Goal: Register for event/course

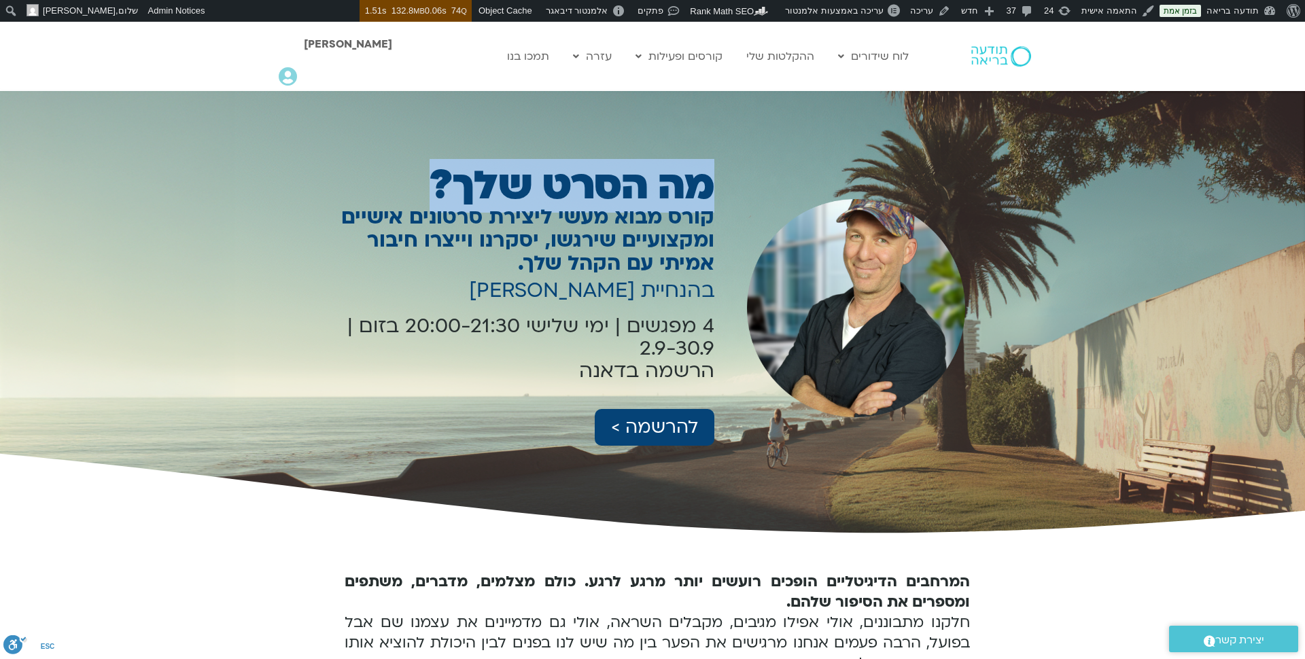
drag, startPoint x: 712, startPoint y: 191, endPoint x: 430, endPoint y: 190, distance: 282.1
click at [430, 190] on h1 "מה הסרט שלך?" at bounding box center [510, 186] width 407 height 31
copy h1 "מה הסרט שלך?"
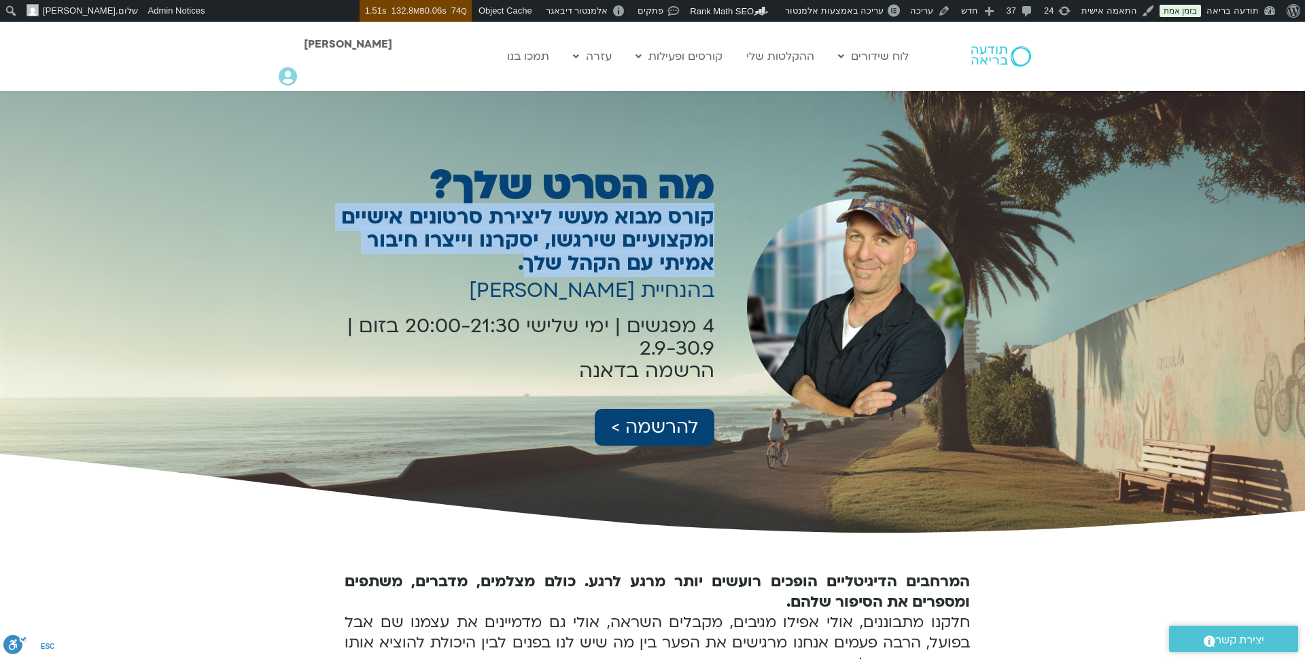
drag, startPoint x: 711, startPoint y: 214, endPoint x: 584, endPoint y: 256, distance: 133.9
click at [584, 256] on h1 "קורס מבוא מעשי ליצירת סרטונים אישיים ומקצועיים שירגשו, יסקרנו וייצרו חיבור אמית…" at bounding box center [510, 240] width 407 height 69
copy h1 "קורס מבוא מעשי ליצירת סרטונים אישיים ומקצועיים שירגשו, יסקרנו וייצרו חיבור אמית…"
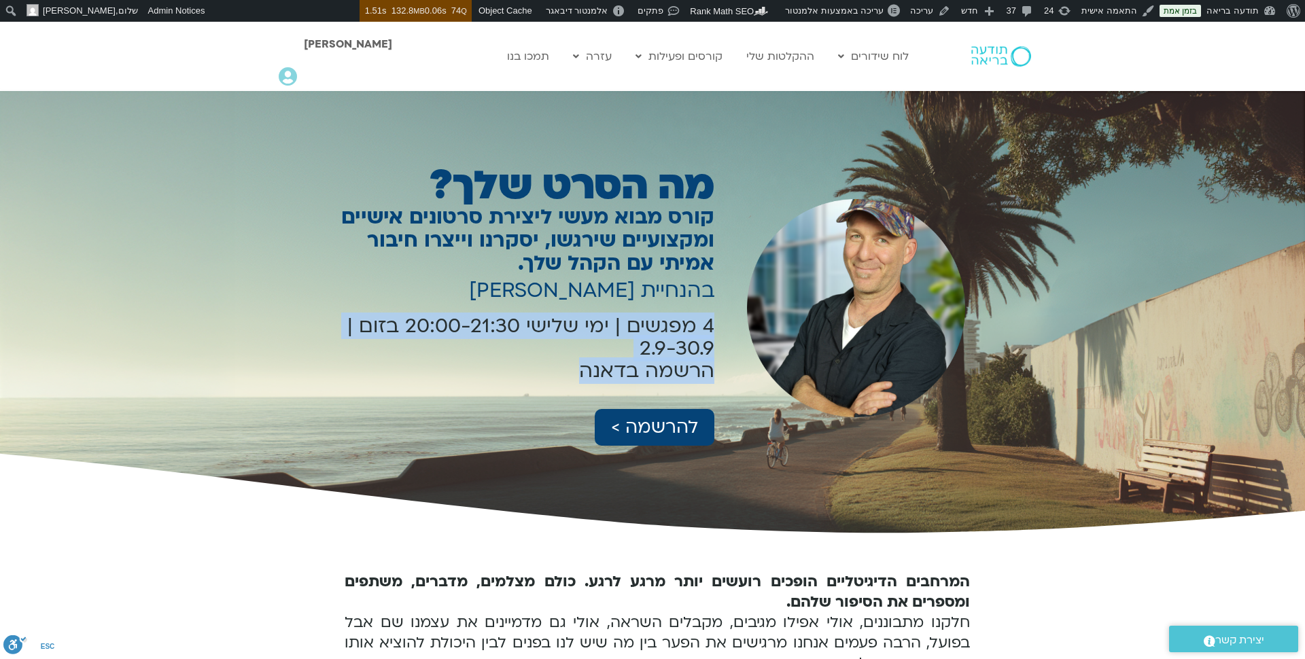
drag, startPoint x: 712, startPoint y: 324, endPoint x: 566, endPoint y: 385, distance: 159.1
click at [566, 385] on div "4 מפגשים | ימי שלישי 20:00-21:30 בזום | 2.9-30.9 הרשמה בדאנה" at bounding box center [510, 349] width 407 height 85
copy p "4 מפגשים | ימי שלישי 20:00-21:30 בזום | 2.9-30.9 הרשמה בדאנה"
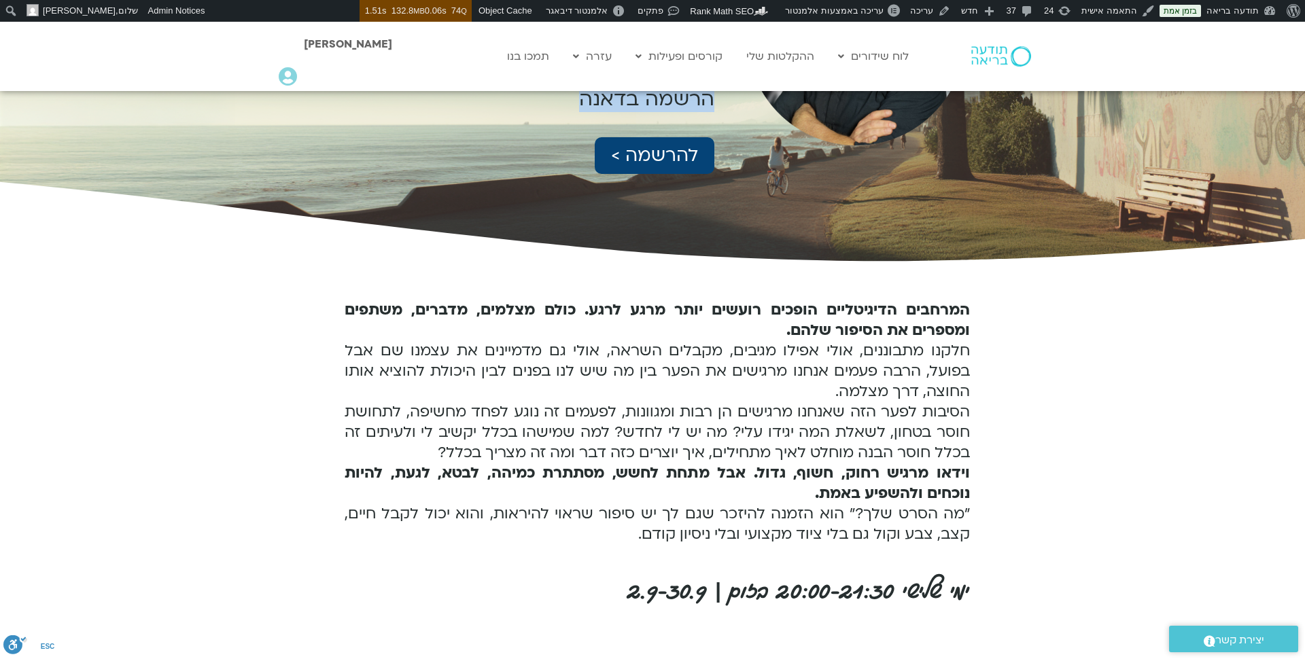
scroll to position [296, 0]
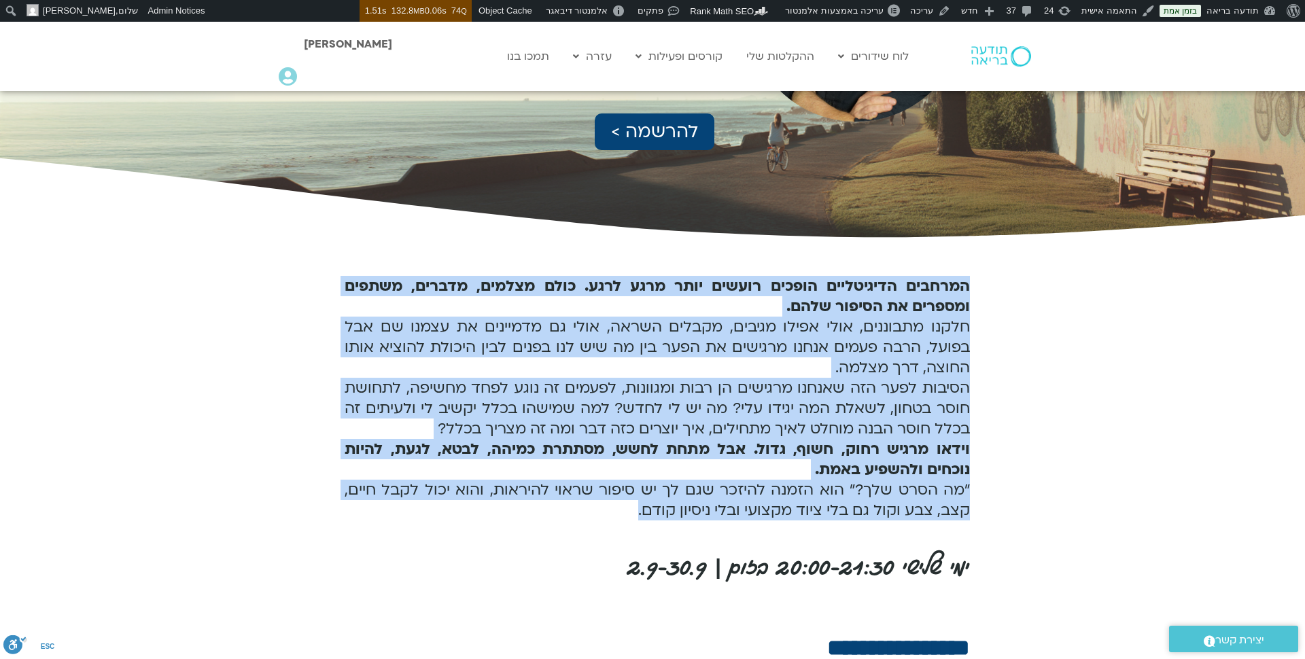
drag, startPoint x: 967, startPoint y: 285, endPoint x: 600, endPoint y: 545, distance: 450.0
click at [600, 545] on div "המרחבים הדיגיטליים הופכים רועשים יותר מרגע לרגע. כולם מצלמים, מדברים, משתפים ומ…" at bounding box center [657, 614] width 666 height 742
copy div "המרחבים הדיגיטליים הופכים רועשים יותר מרגע לרגע. כולם מצלמים, מדברים, משתפים ומ…"
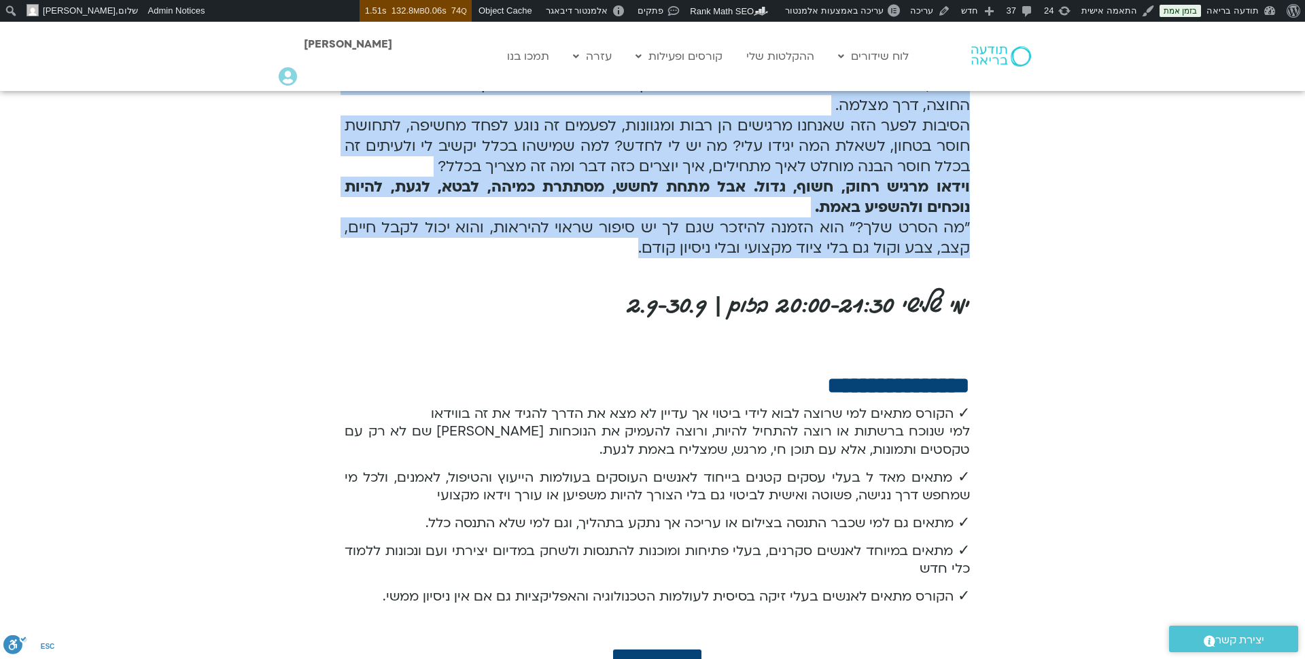
scroll to position [565, 0]
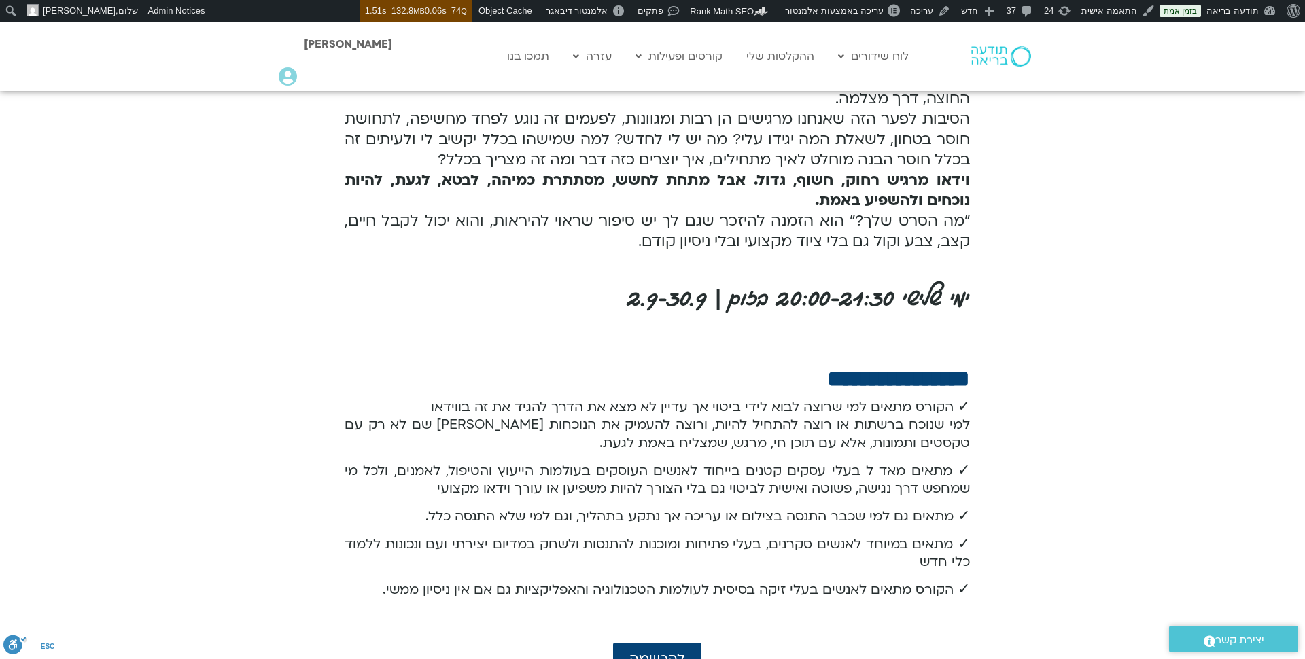
click at [383, 602] on div "✓ הקורס מתאים למי שרוצה לבוא לידי ביטוי אך עדיין לא מצא את הדרך להגיד את זה בוו…" at bounding box center [657, 503] width 625 height 211
click at [381, 582] on p "✓ הקורס מתאים לאנשים בעלי זיקה בסיסית לעולמות הטכנולוגיה והאפליקציות גם אם אין …" at bounding box center [657, 590] width 625 height 18
click at [453, 538] on p "✓ מתאים במיוחד לאנשים סקרנים, בעלי פתיחות ומוכנות להתנסות ולשחק במדיום יצירתי ו…" at bounding box center [657, 554] width 625 height 36
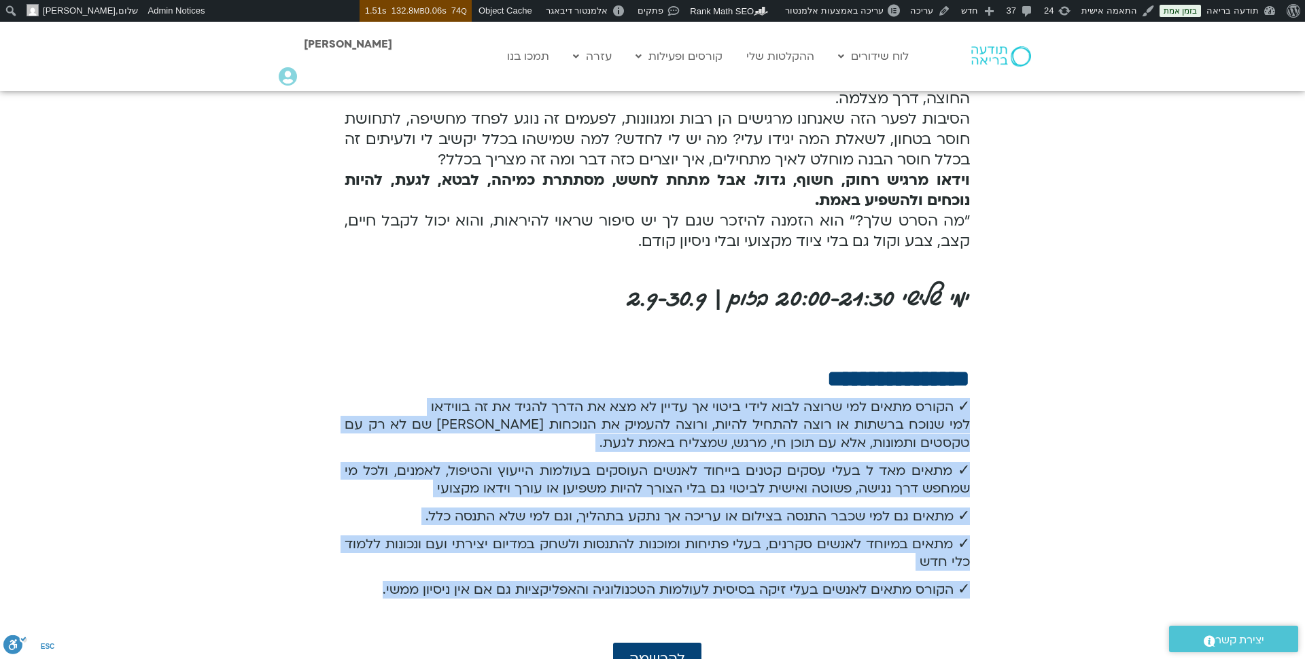
drag, startPoint x: 390, startPoint y: 589, endPoint x: 975, endPoint y: 394, distance: 616.3
click at [975, 394] on div "המרחבים הדיגיטליים הופכים רועשים יותר מרגע לרגע. כולם מצלמים, מדברים, משתפים ומ…" at bounding box center [657, 345] width 666 height 742
copy div "✓ הקורס מתאים למי שרוצה לבוא לידי ביטוי אך עדיין לא מצא את הדרך להגיד את זה בוו…"
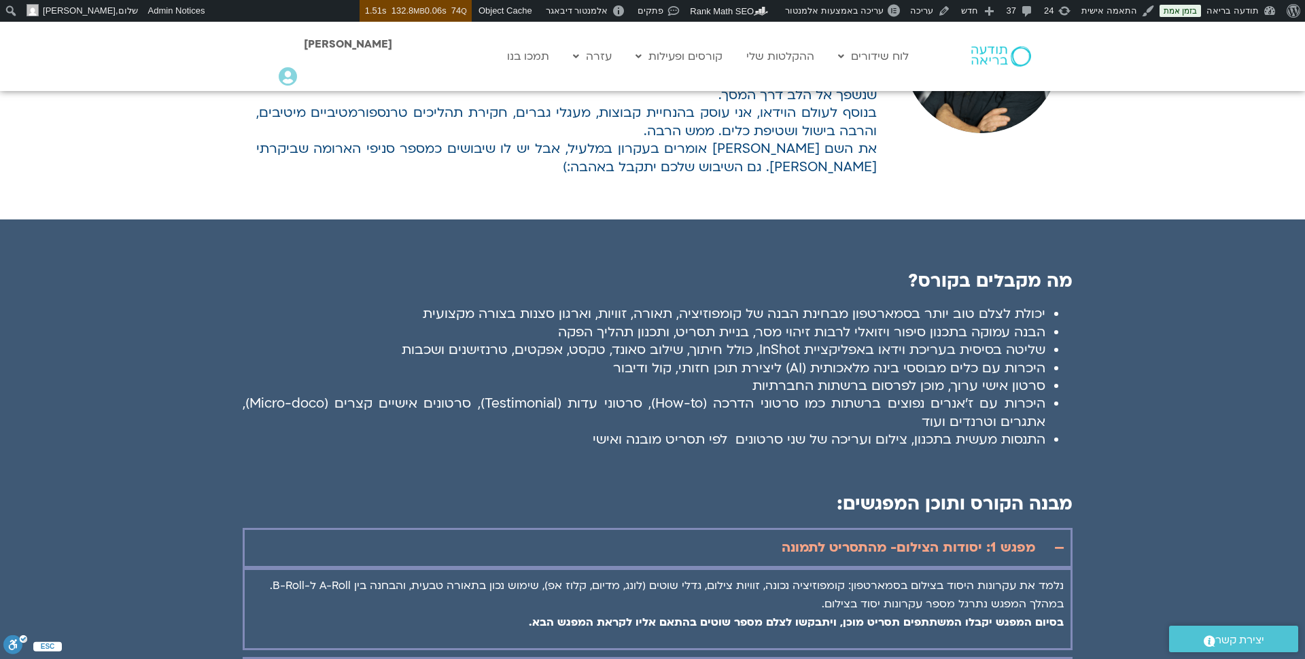
scroll to position [1524, 0]
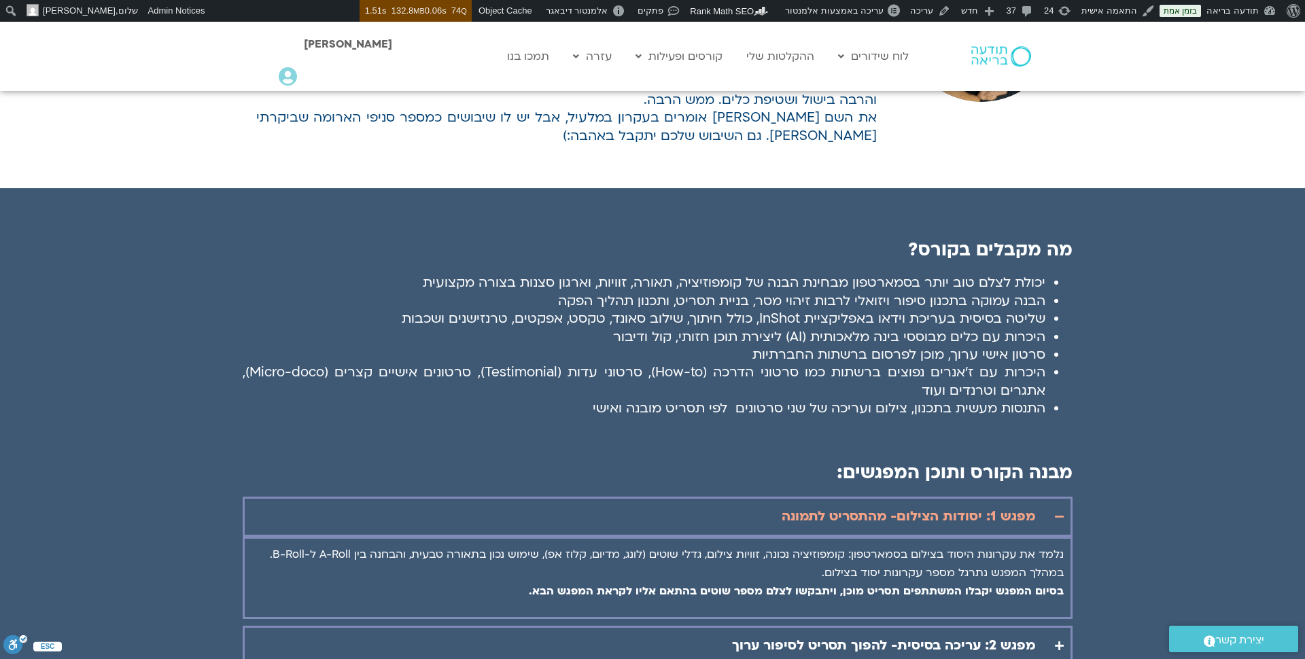
click at [768, 328] on span "היכרות עם כלים מבוססי בינה מלאכותית (AI) ליצירת תוכן חזותי, קול ודיבור" at bounding box center [829, 337] width 432 height 18
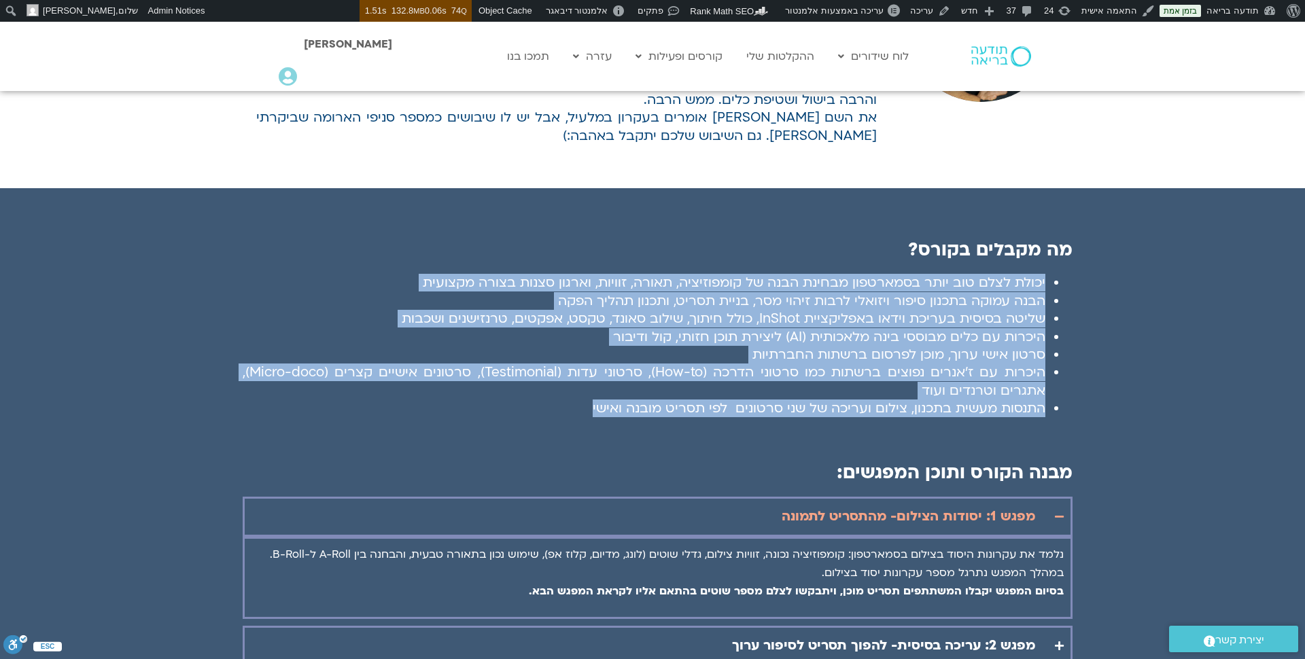
drag, startPoint x: 596, startPoint y: 377, endPoint x: 1048, endPoint y: 254, distance: 468.6
click at [1048, 274] on ul "יכולת לצלם טוב יותר בסמארטפון מבחינת הבנה של קומפוזיציה, תאורה, זוויות, וארגון …" at bounding box center [658, 345] width 830 height 143
copy ul "יכולת לצלם טוב יותר בסמארטפון מבחינת הבנה של קומפוזיציה, תאורה, זוויות, וארגון …"
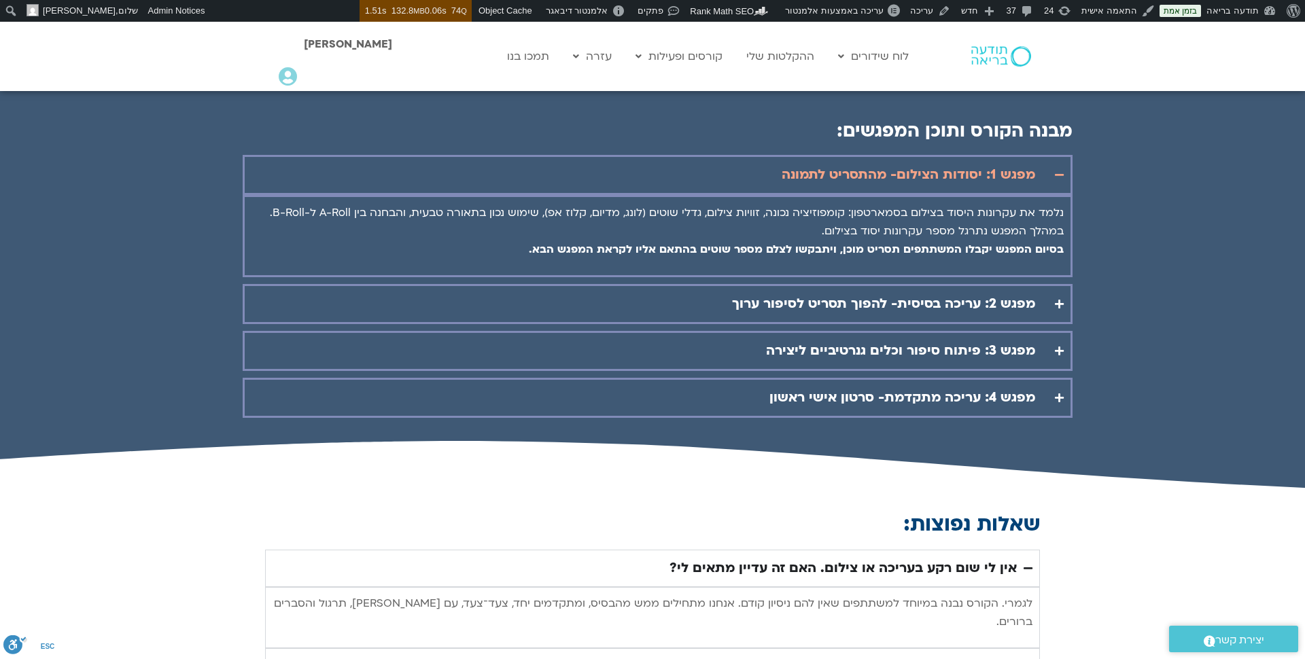
scroll to position [1867, 0]
click at [971, 163] on div "מפגש 1: יסודות הצילום- מהתסריט לתמונה" at bounding box center [909, 174] width 254 height 22
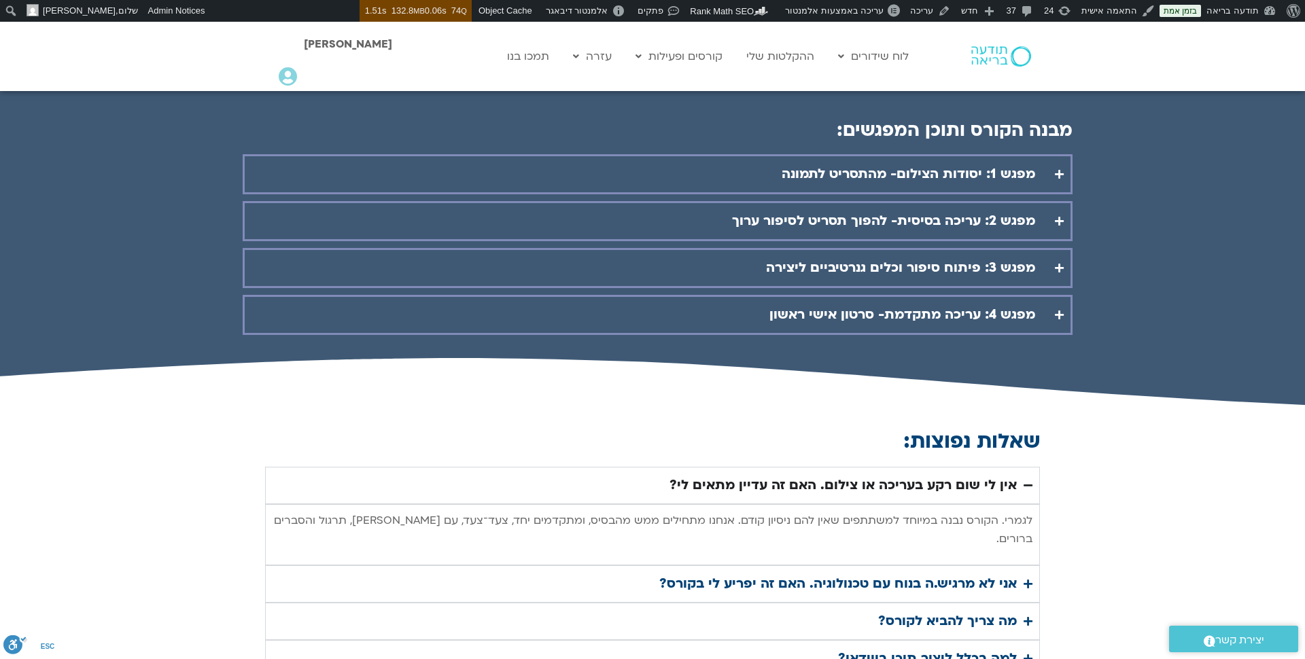
click at [749, 154] on summary "מפגש 1: יסודות הצילום- מהתסריט לתמונה" at bounding box center [658, 174] width 830 height 40
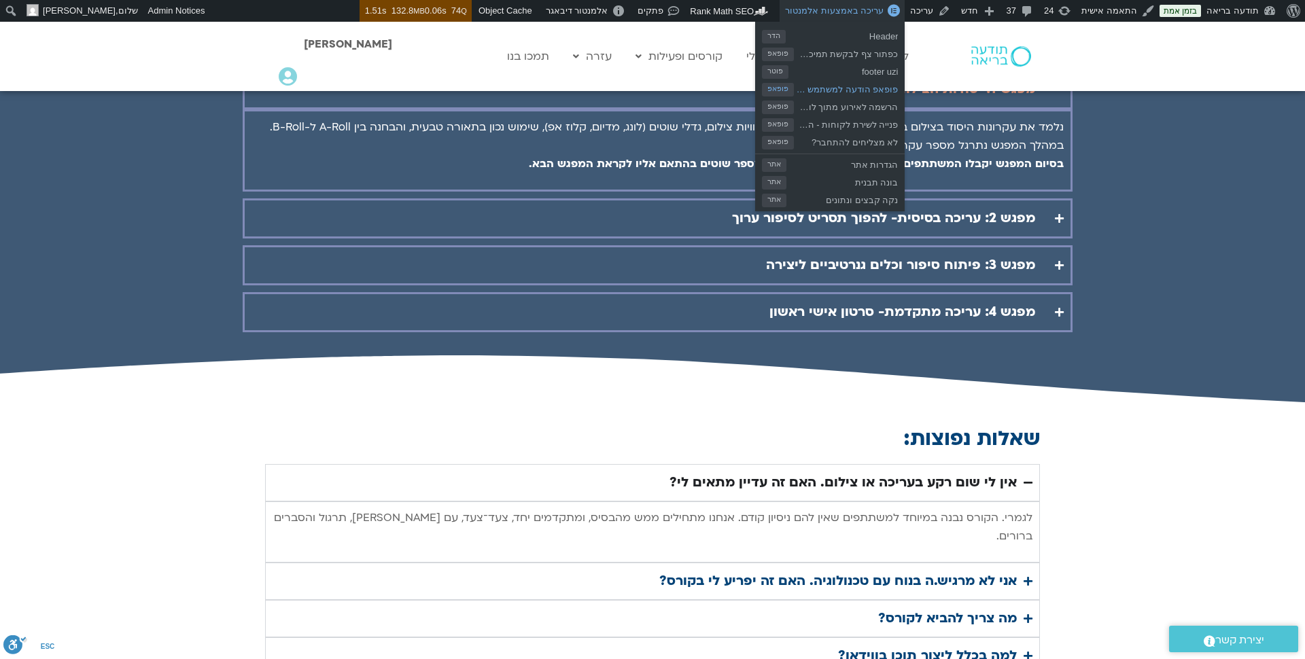
scroll to position [1981, 0]
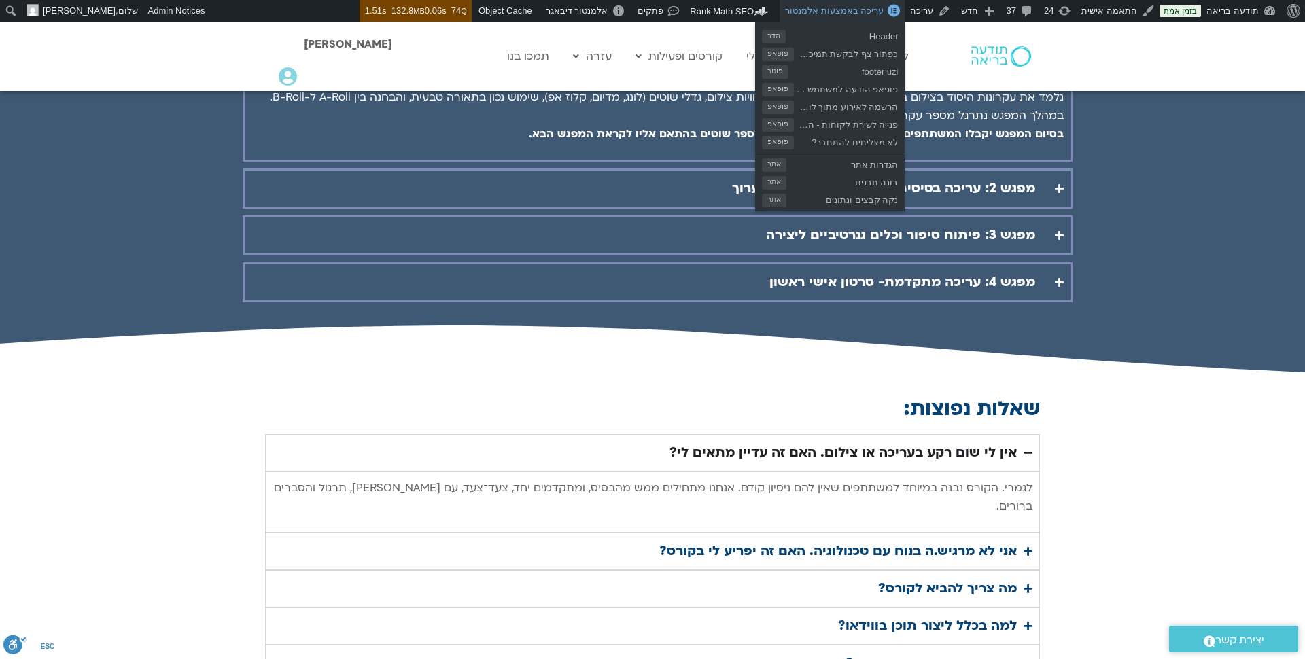
click at [884, 7] on span "עריכה באמצעות אלמנטור" at bounding box center [834, 10] width 99 height 10
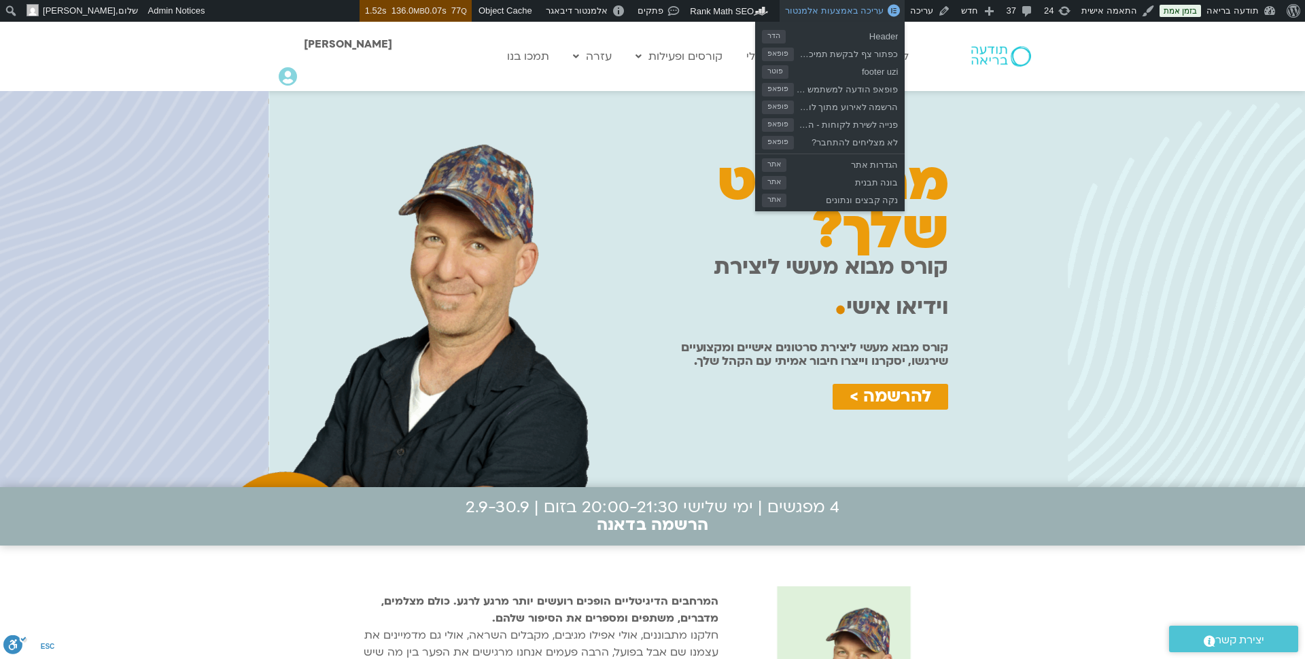
click at [861, 13] on span "עריכה באמצעות אלמנטור" at bounding box center [834, 10] width 99 height 10
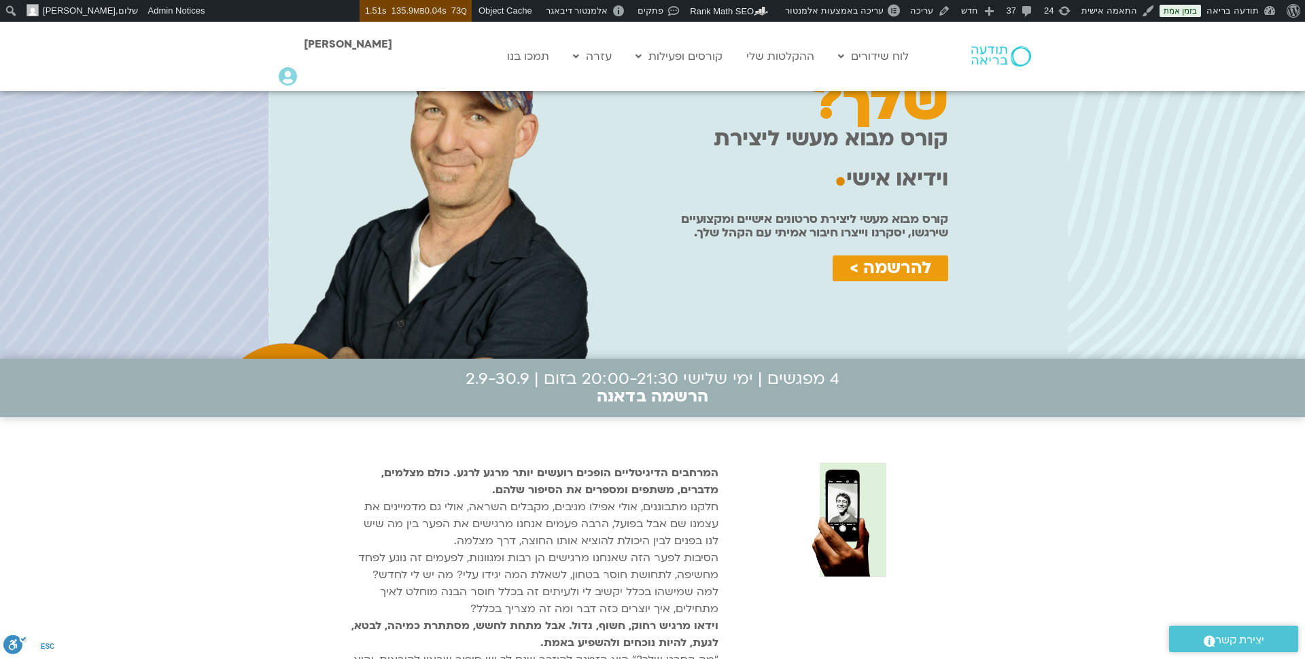
scroll to position [93, 0]
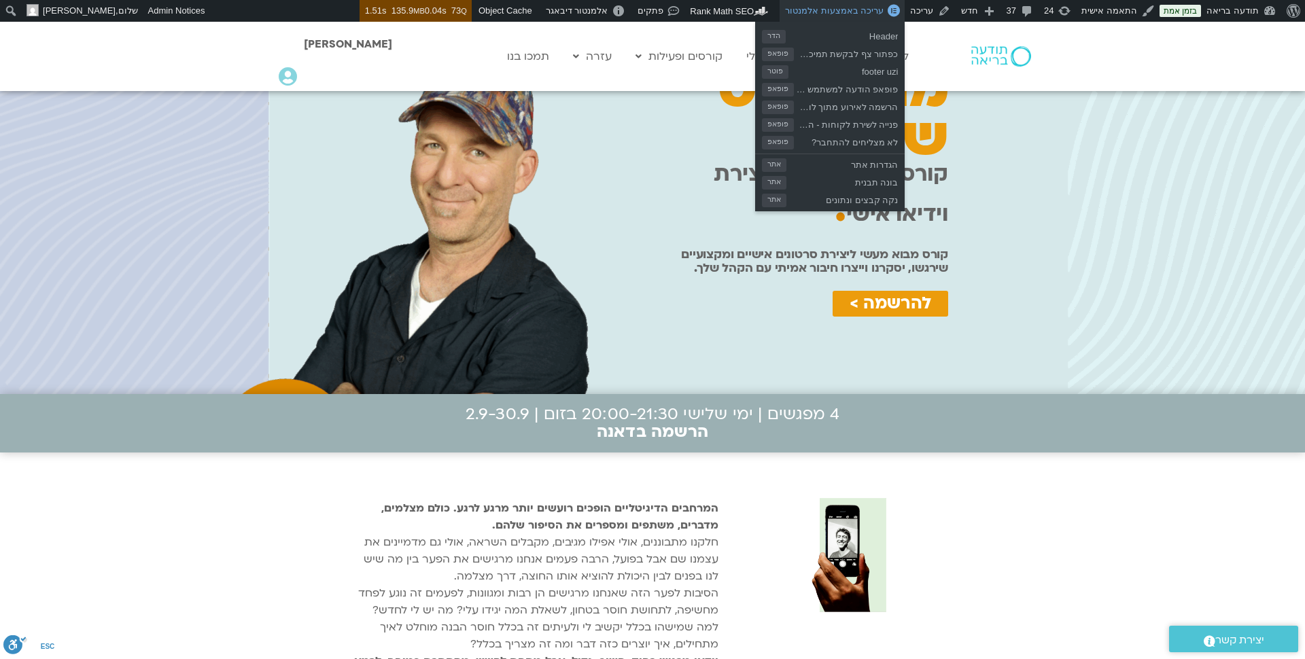
click at [865, 12] on span "עריכה באמצעות אלמנטור" at bounding box center [834, 10] width 99 height 10
